Goal: Find specific page/section: Find specific page/section

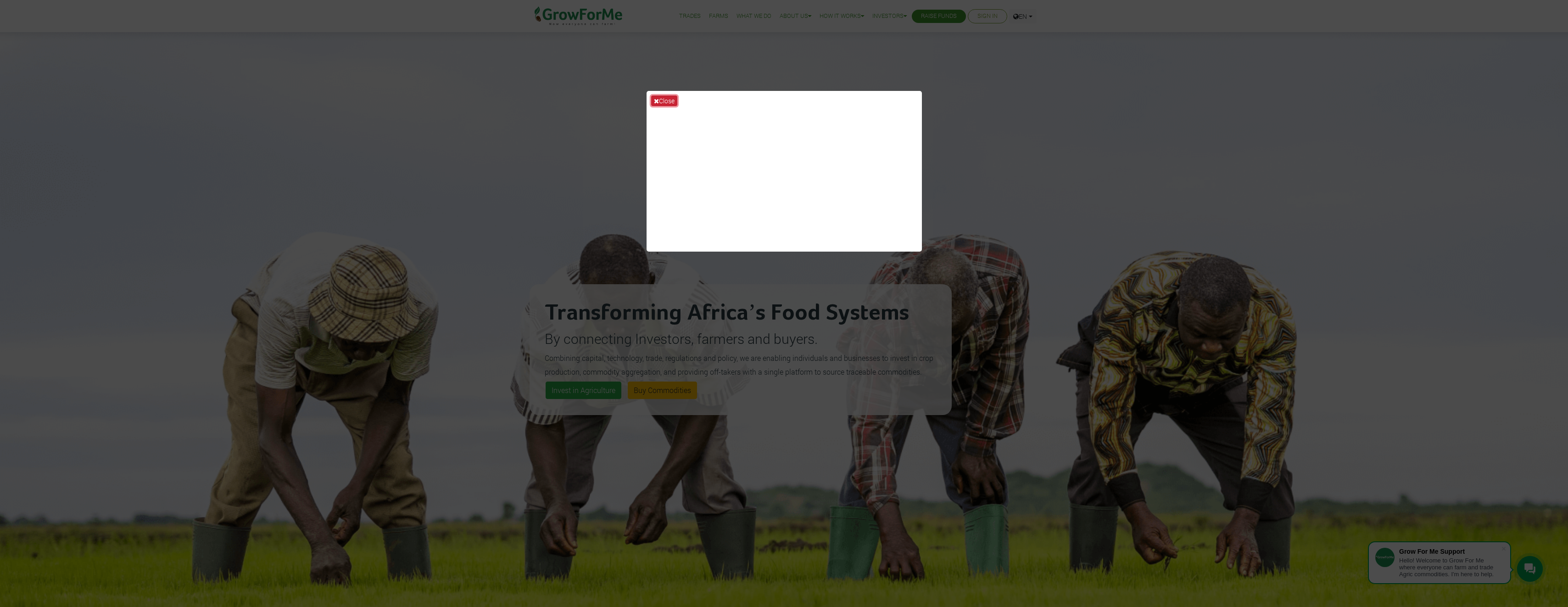
click at [657, 101] on icon at bounding box center [656, 101] width 5 height 6
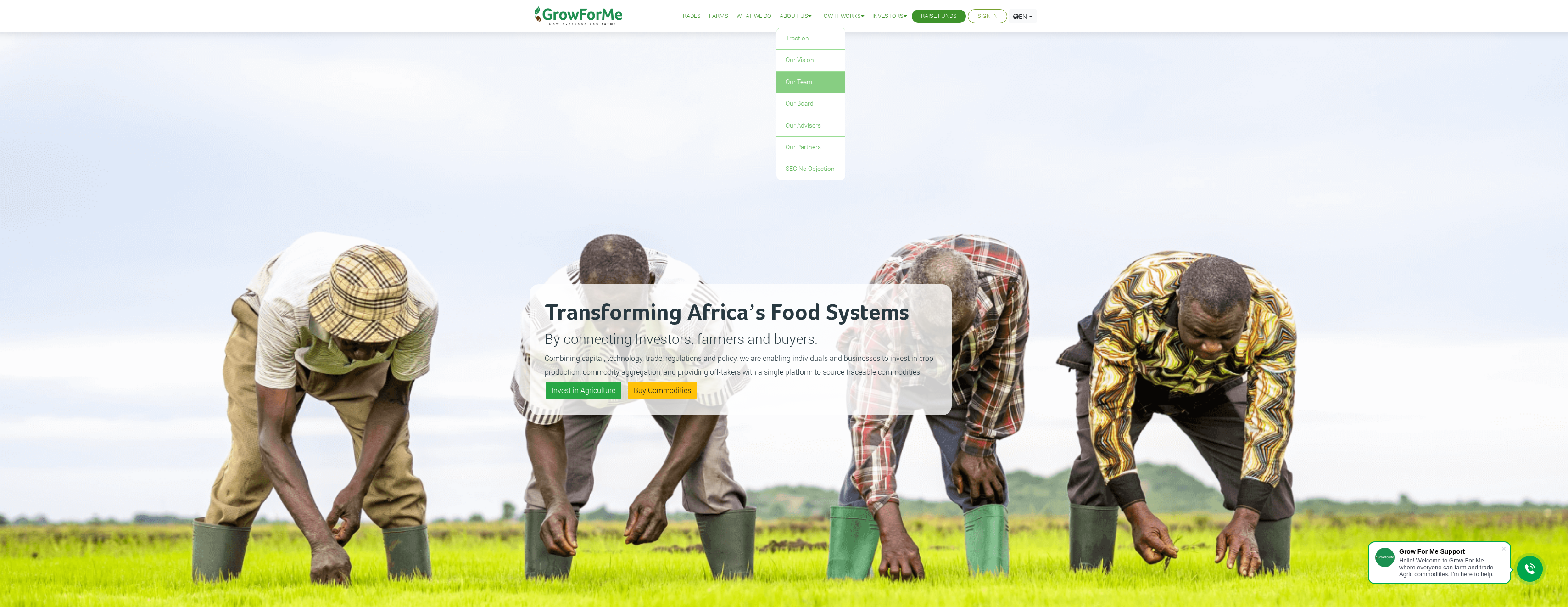
click at [788, 82] on link "Our Team" at bounding box center [811, 82] width 69 height 21
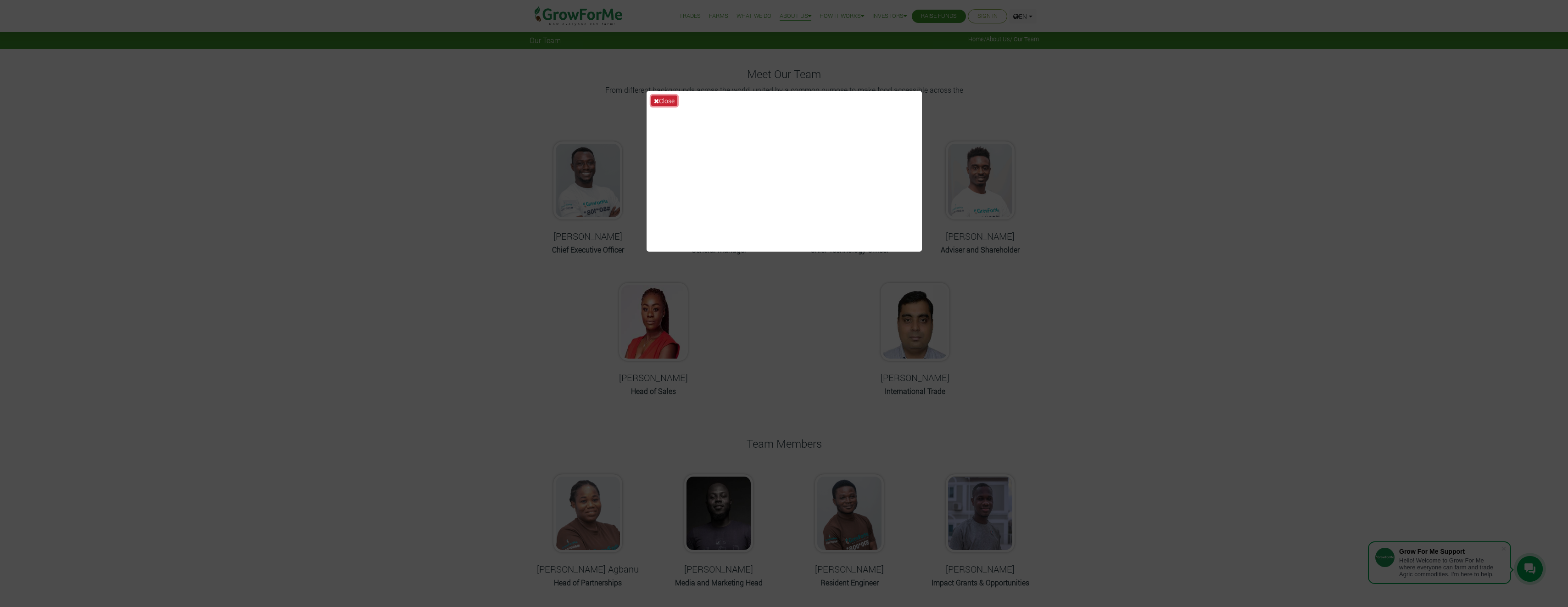
click at [666, 100] on button "Close" at bounding box center [664, 101] width 26 height 10
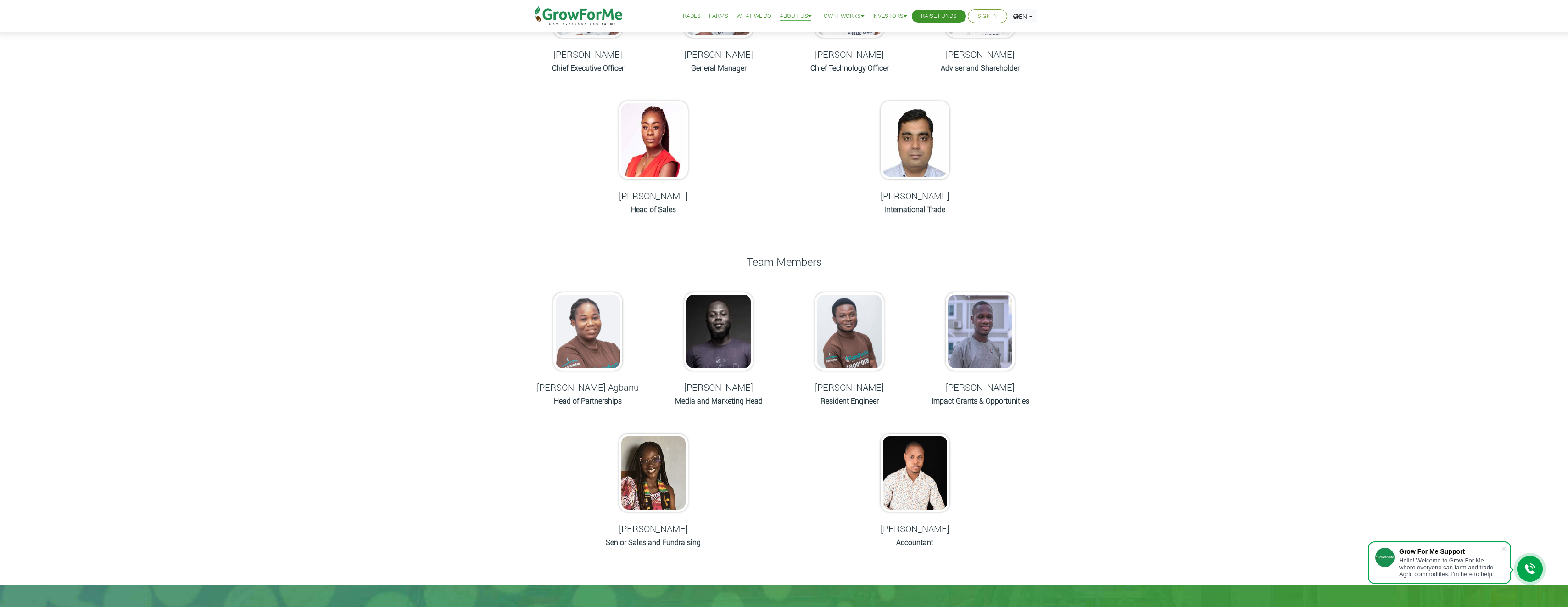
scroll to position [184, 0]
